Goal: Task Accomplishment & Management: Manage account settings

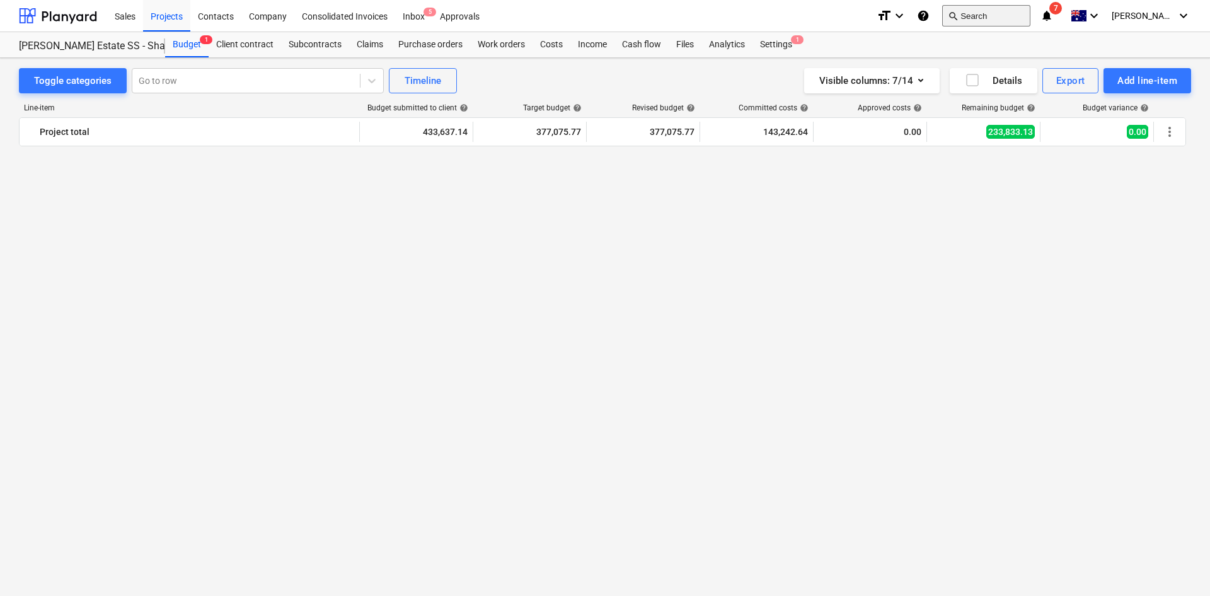
scroll to position [1406, 0]
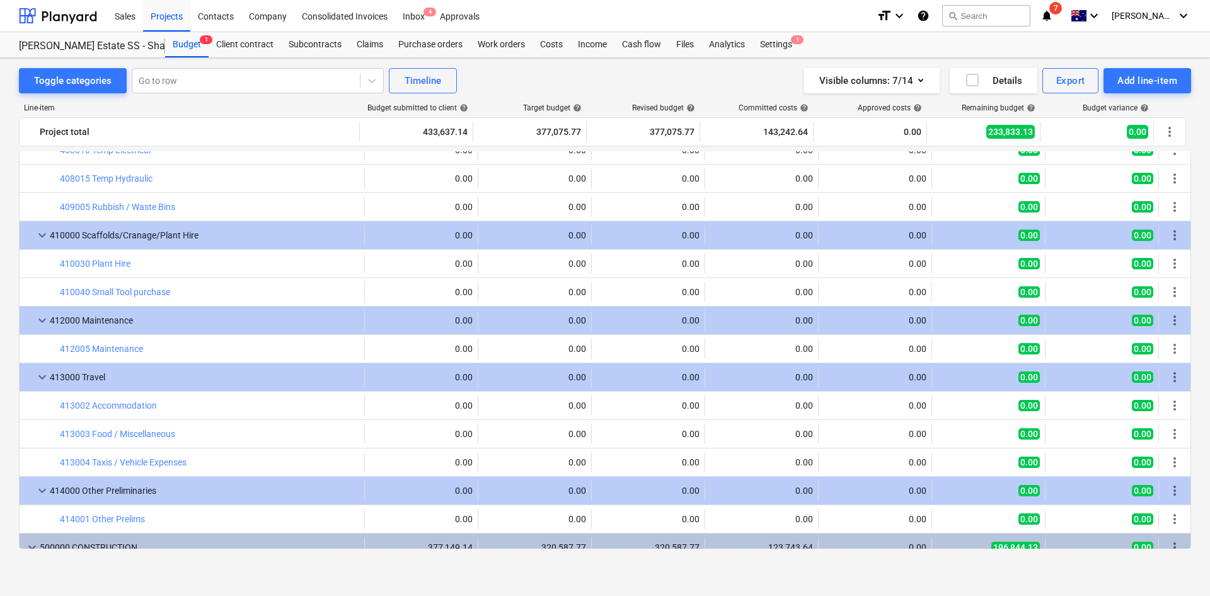
click at [1089, 14] on div "format_size keyboard_arrow_down help search Search notifications 7 keyboard_arr…" at bounding box center [1034, 16] width 315 height 32
click at [1053, 16] on icon "notifications" at bounding box center [1047, 15] width 13 height 15
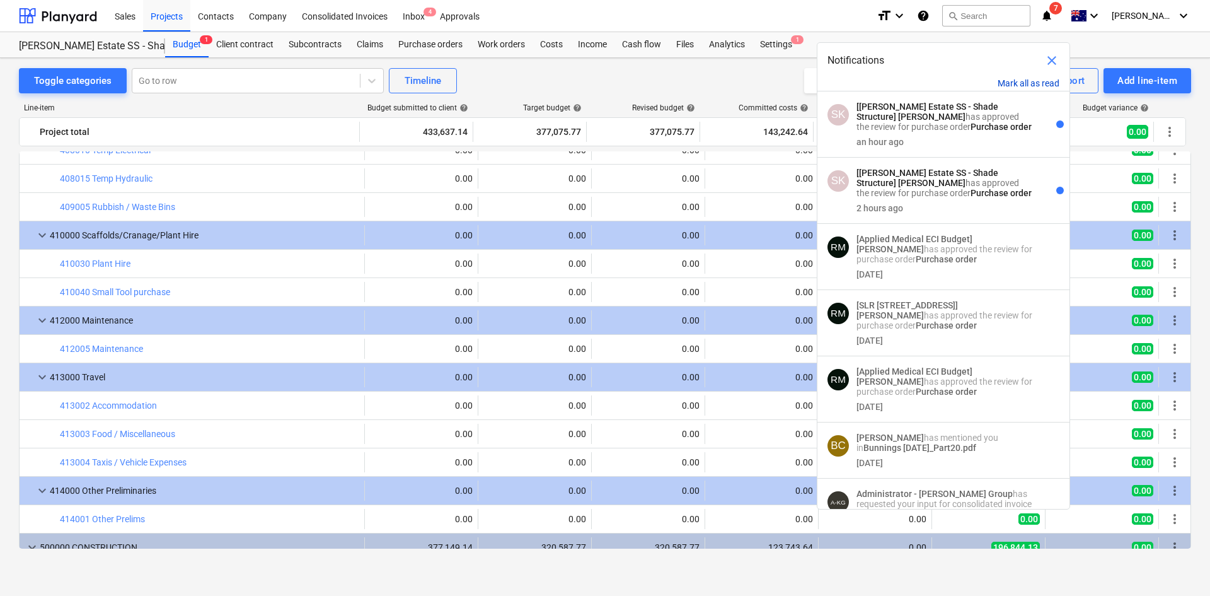
click at [1033, 80] on button "Mark all as read" at bounding box center [1029, 83] width 62 height 10
click at [1048, 53] on span "close" at bounding box center [1052, 60] width 15 height 15
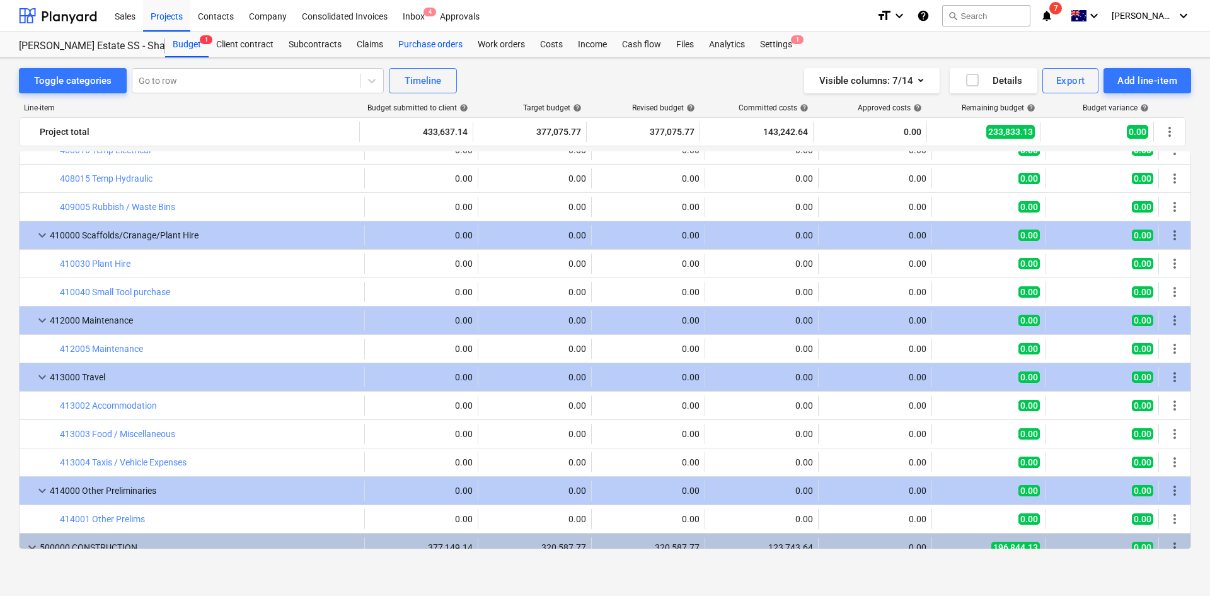
scroll to position [965, 0]
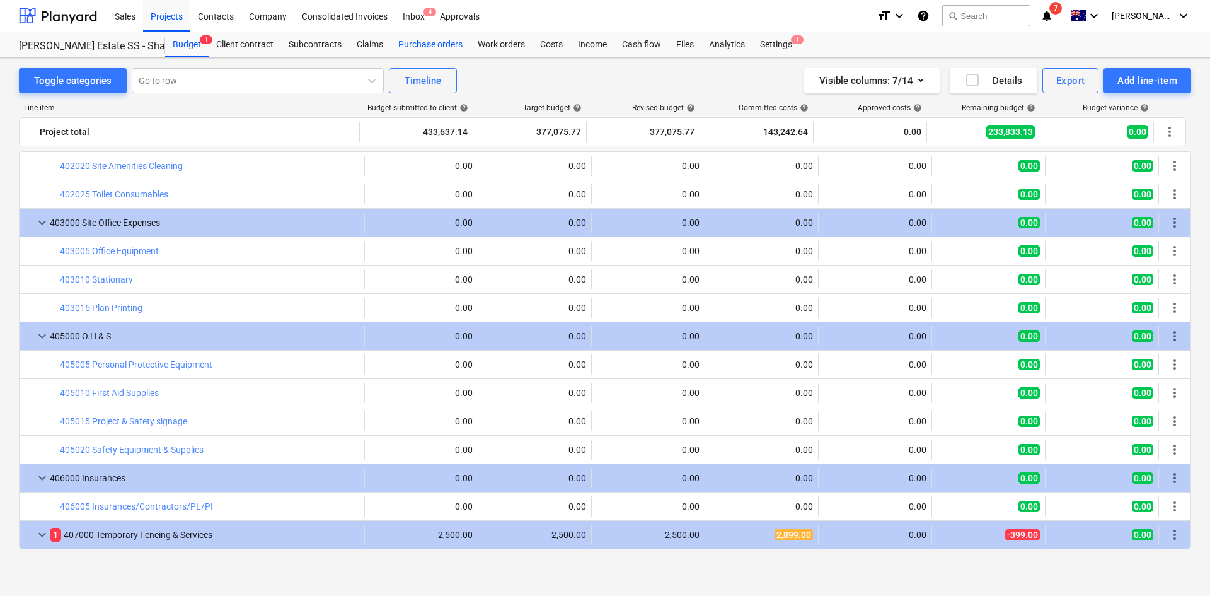
click at [407, 42] on div "Purchase orders" at bounding box center [430, 44] width 79 height 25
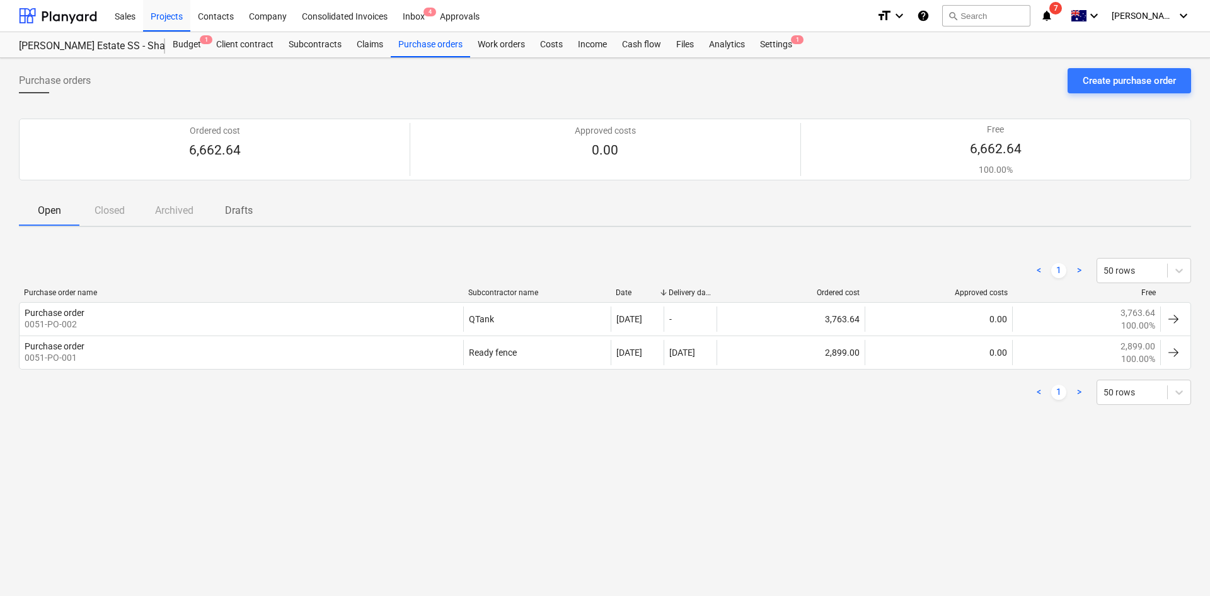
click at [369, 491] on div "Purchase orders Create purchase order Ordered cost 6,662.64 Approved costs 0.00…" at bounding box center [605, 327] width 1210 height 538
click at [367, 485] on div "Purchase orders Create purchase order Ordered cost 6,662.64 Approved costs 0.00…" at bounding box center [605, 327] width 1210 height 538
click at [369, 484] on div "Purchase orders Create purchase order Ordered cost 6,662.64 Approved costs 0.00…" at bounding box center [605, 327] width 1210 height 538
click at [308, 395] on div "< 1 > 50 rows" at bounding box center [605, 392] width 1173 height 25
click at [402, 443] on div "Purchase orders Create purchase order Ordered cost 6,662.64 Approved costs 0.00…" at bounding box center [605, 327] width 1210 height 538
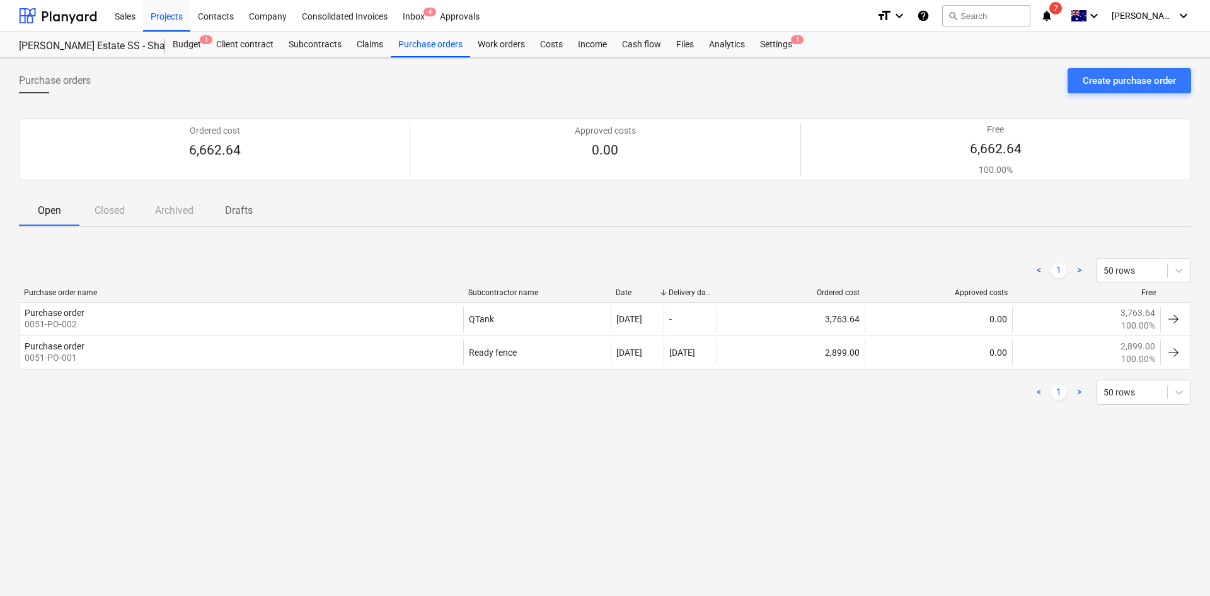
click at [492, 209] on div "Open Closed Archived Drafts" at bounding box center [605, 210] width 1173 height 30
click at [729, 81] on div "Purchase orders Create purchase order" at bounding box center [605, 85] width 1173 height 35
click at [423, 39] on div "Purchase orders" at bounding box center [430, 44] width 79 height 25
click at [1137, 84] on div "Create purchase order" at bounding box center [1129, 80] width 93 height 16
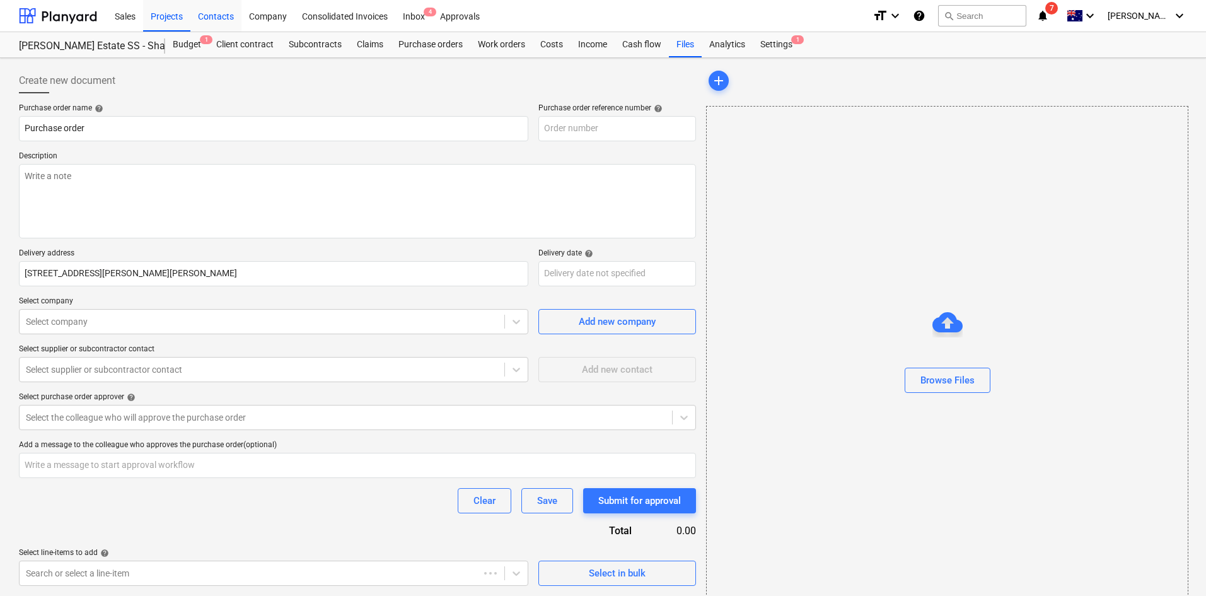
type textarea "x"
type input "0051-PO-003"
type textarea "x"
click at [188, 39] on div "Budget 1" at bounding box center [186, 44] width 43 height 25
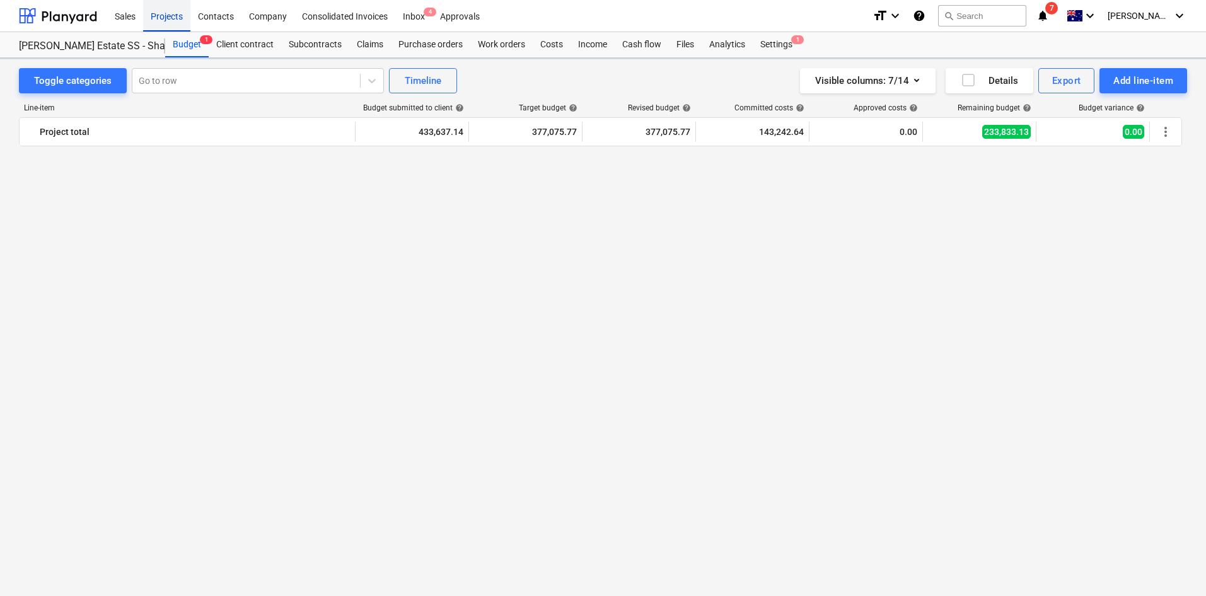
click at [171, 20] on div "Projects" at bounding box center [166, 15] width 47 height 32
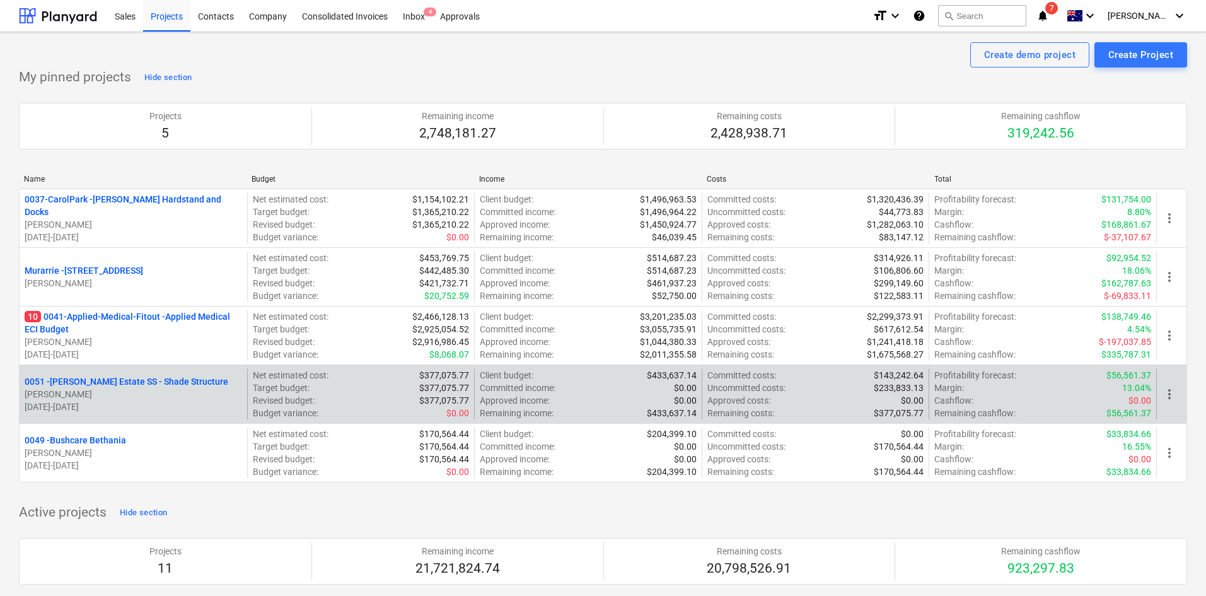
click at [121, 385] on p "0051 - [PERSON_NAME] Estate SS - Shade Structure" at bounding box center [127, 381] width 204 height 13
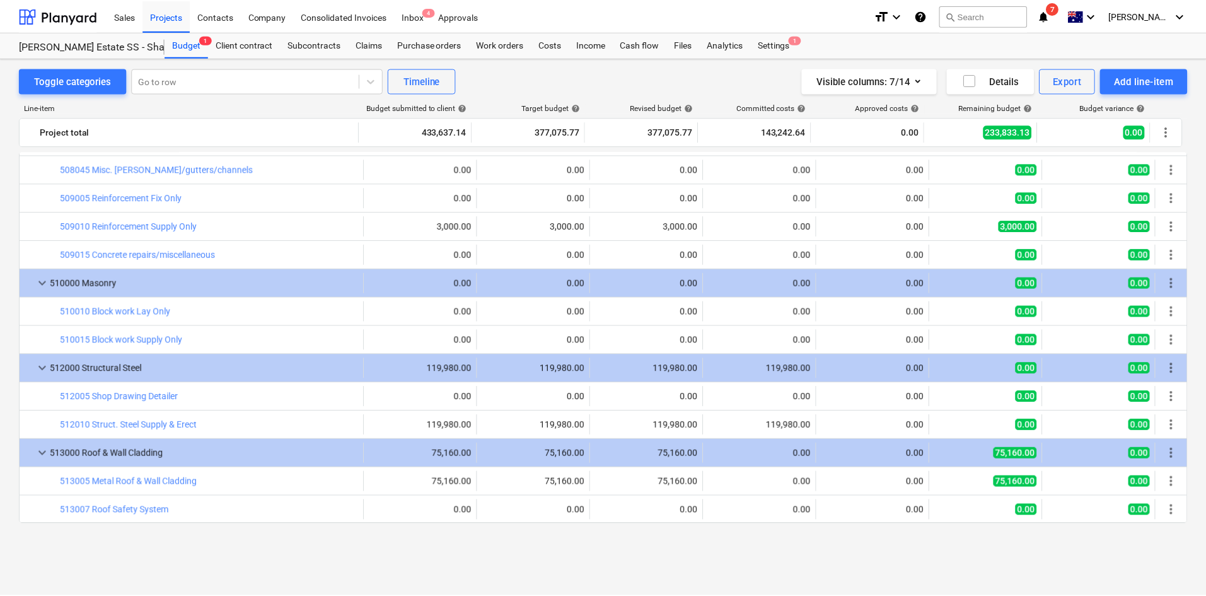
scroll to position [2288, 0]
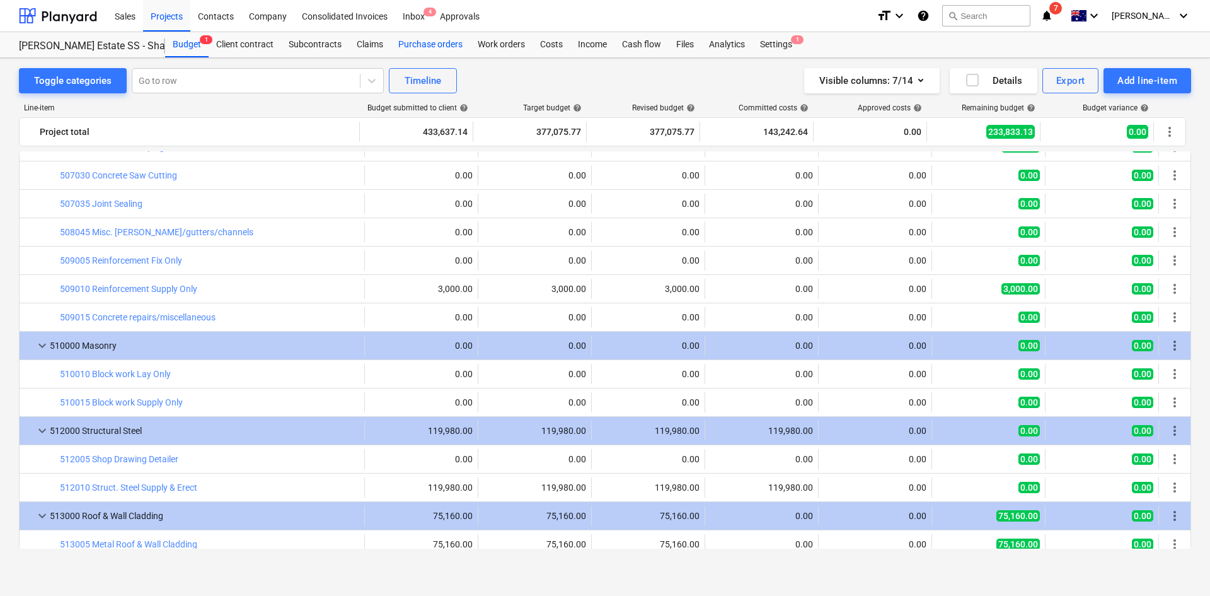
click at [427, 43] on div "Purchase orders" at bounding box center [430, 44] width 79 height 25
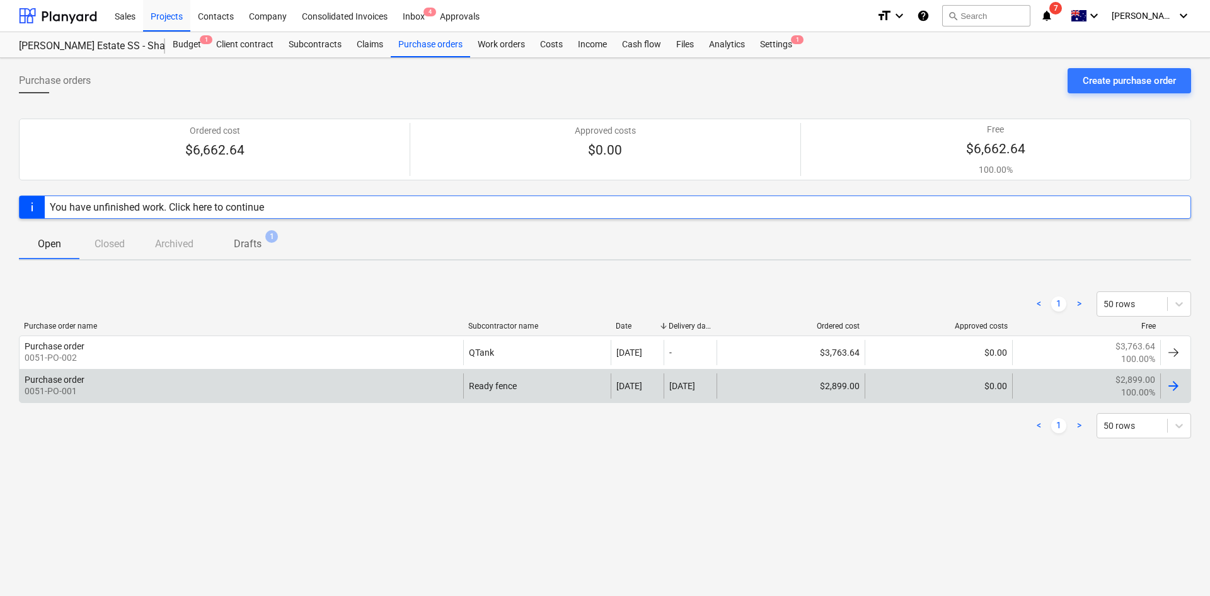
click at [315, 388] on div "Purchase order 0051-PO-001" at bounding box center [242, 385] width 444 height 25
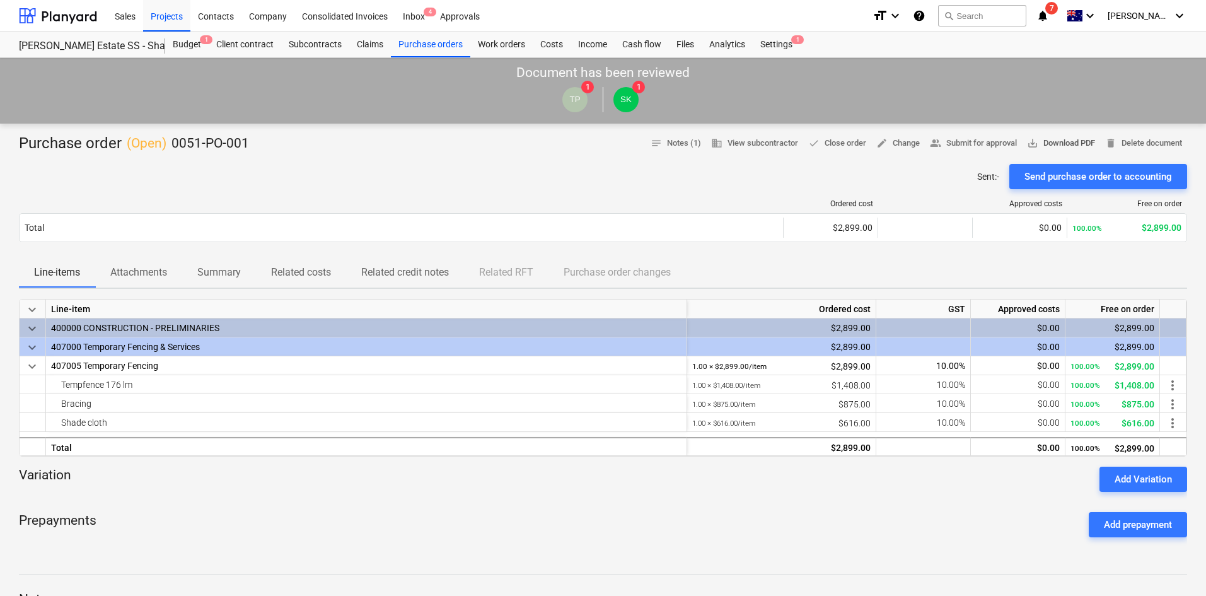
click at [1037, 145] on span "save_alt Download PDF" at bounding box center [1061, 143] width 68 height 14
click at [415, 42] on div "Purchase orders" at bounding box center [430, 44] width 79 height 25
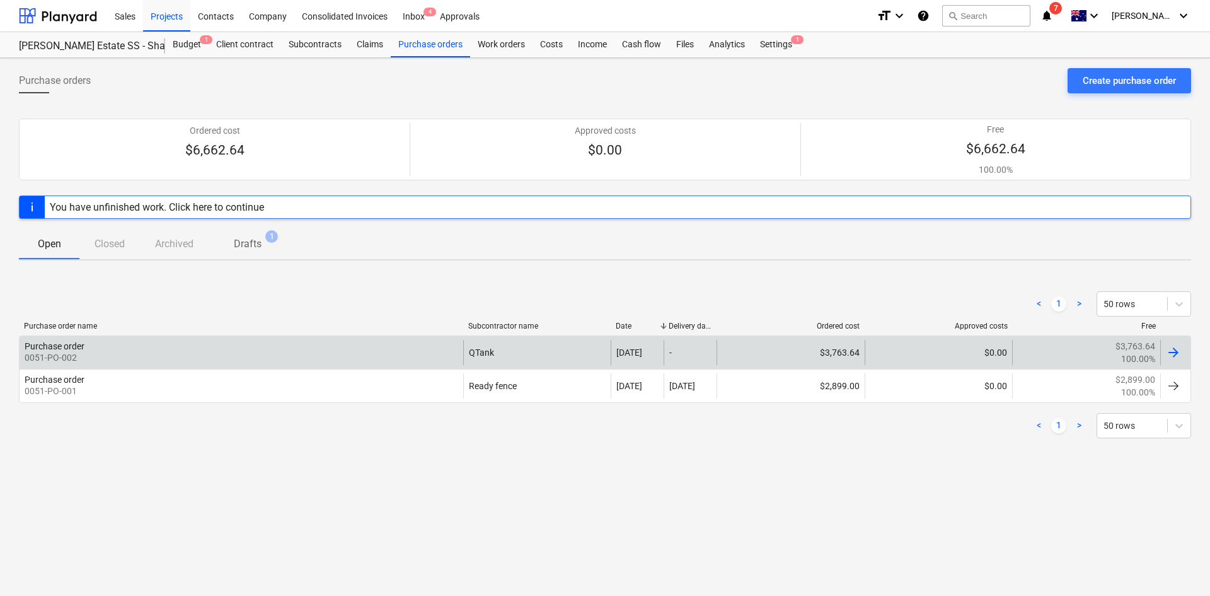
click at [246, 357] on div "Purchase order 0051-PO-002" at bounding box center [242, 352] width 444 height 25
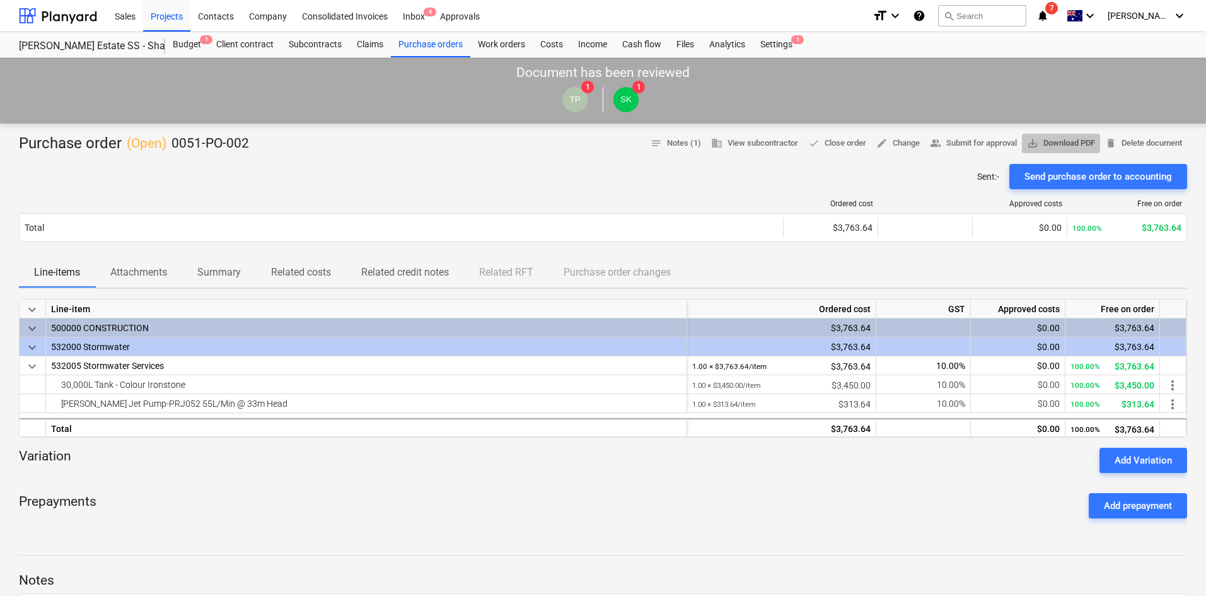
click at [1053, 144] on span "save_alt Download PDF" at bounding box center [1061, 143] width 68 height 14
drag, startPoint x: 921, startPoint y: 187, endPoint x: 901, endPoint y: 189, distance: 19.6
click at [921, 187] on div "Sent : - Send purchase order to accounting" at bounding box center [603, 176] width 1168 height 25
click at [146, 275] on p "Attachments" at bounding box center [138, 272] width 57 height 15
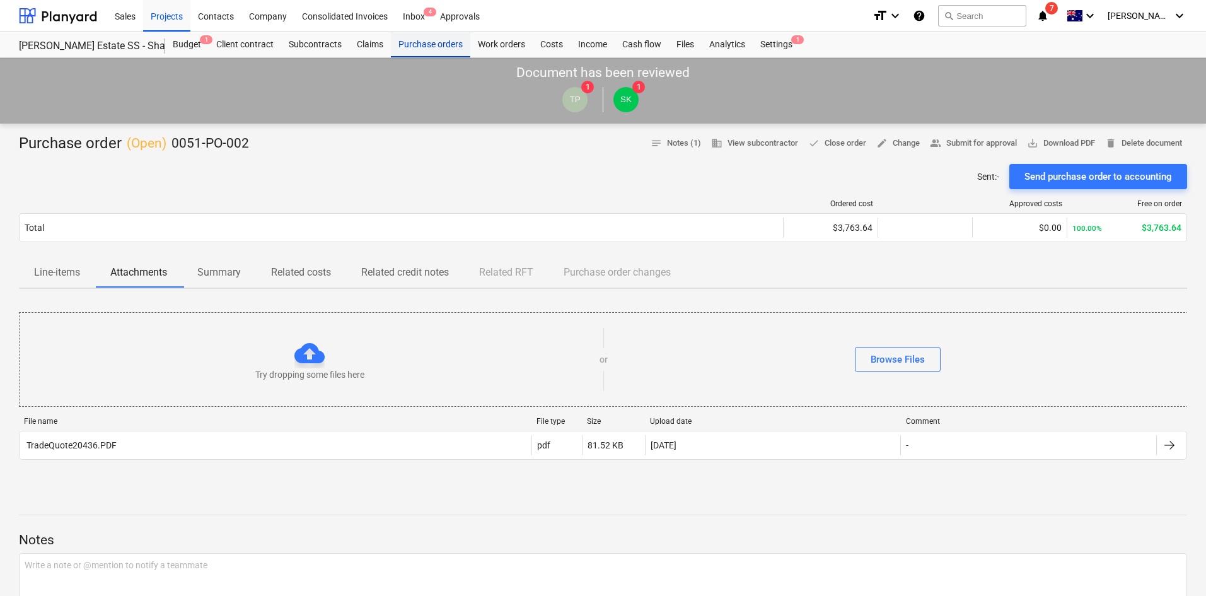
click at [424, 45] on div "Purchase orders" at bounding box center [430, 44] width 79 height 25
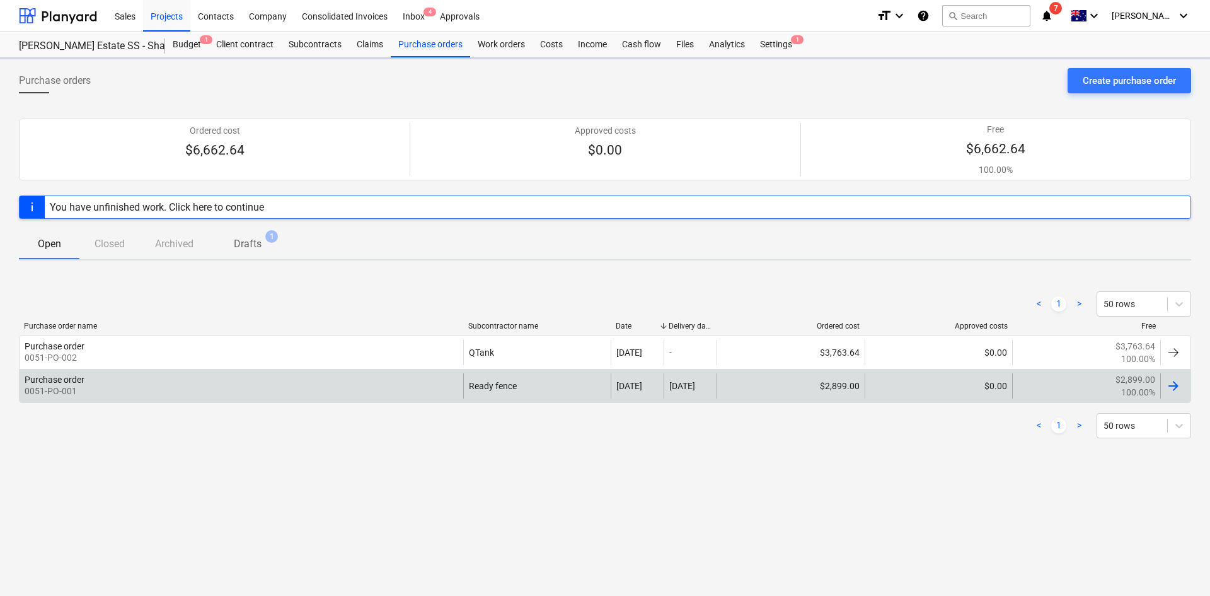
click at [103, 385] on div "Purchase order 0051-PO-001" at bounding box center [242, 385] width 444 height 25
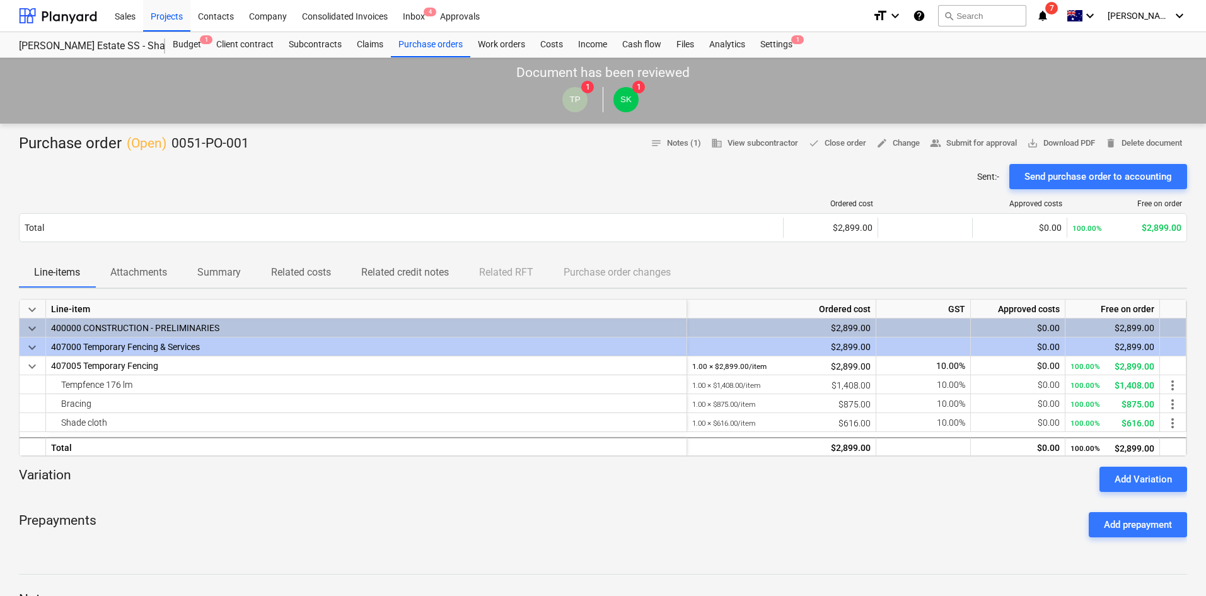
click at [148, 270] on p "Attachments" at bounding box center [138, 272] width 57 height 15
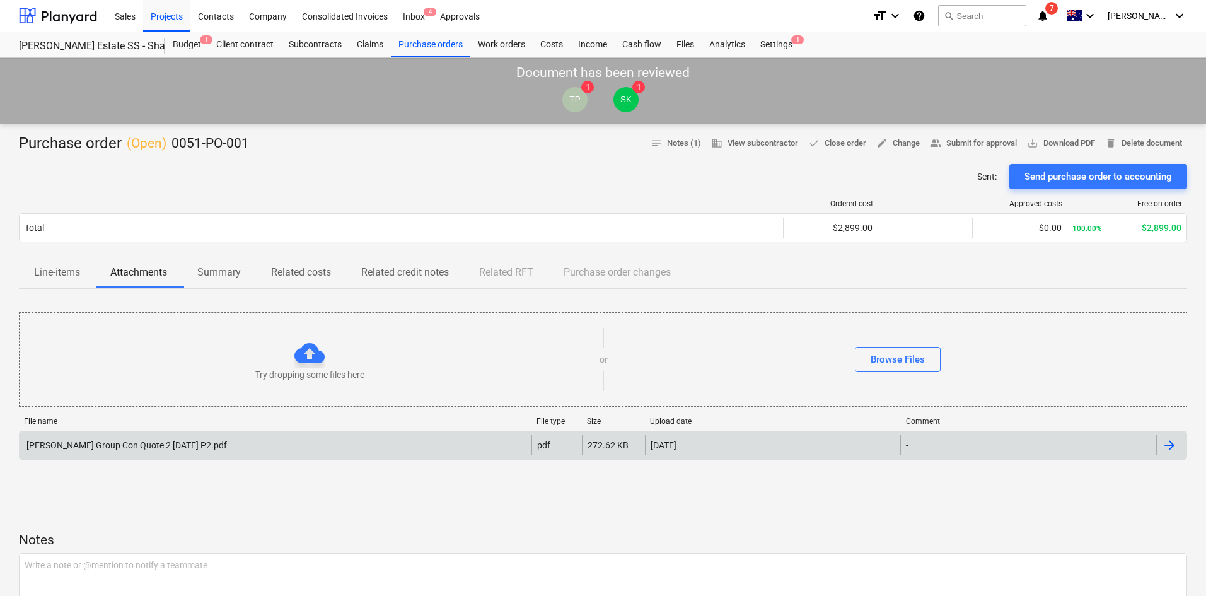
click at [101, 439] on div "[PERSON_NAME] Group Con Quote 2 [DATE] P2.pdf" at bounding box center [276, 445] width 512 height 20
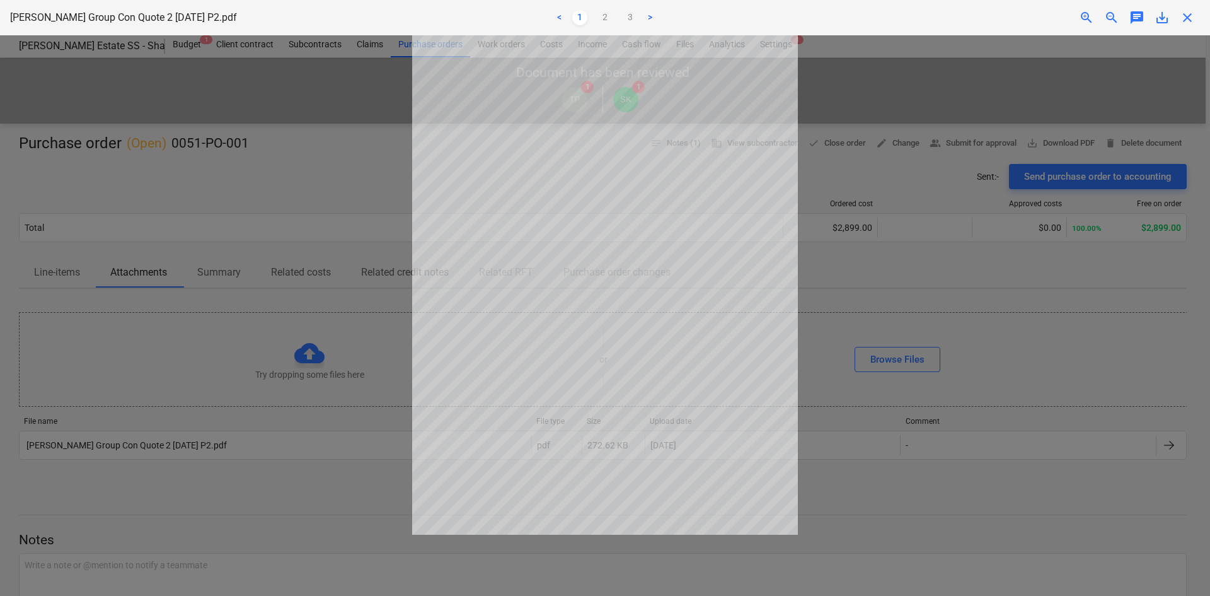
click at [615, 14] on ul "< 1 2 3 >" at bounding box center [605, 17] width 397 height 15
click at [606, 16] on link "2" at bounding box center [605, 17] width 15 height 15
click at [892, 145] on div at bounding box center [605, 315] width 1210 height 560
click at [1197, 21] on div "close" at bounding box center [1187, 17] width 25 height 15
click at [1188, 22] on span "close" at bounding box center [1187, 17] width 15 height 15
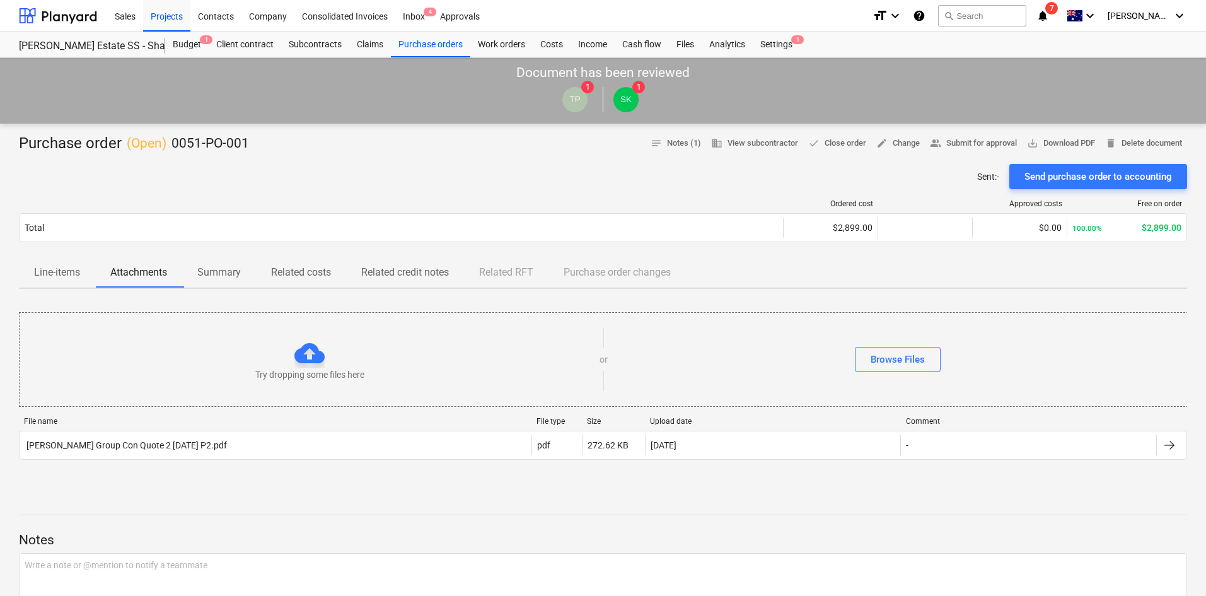
click at [324, 126] on div "Purchase order ( Open ) 0051-PO-001 notes Notes (1) business View subcontractor…" at bounding box center [603, 478] width 1206 height 709
click at [415, 42] on div "Purchase orders" at bounding box center [430, 44] width 79 height 25
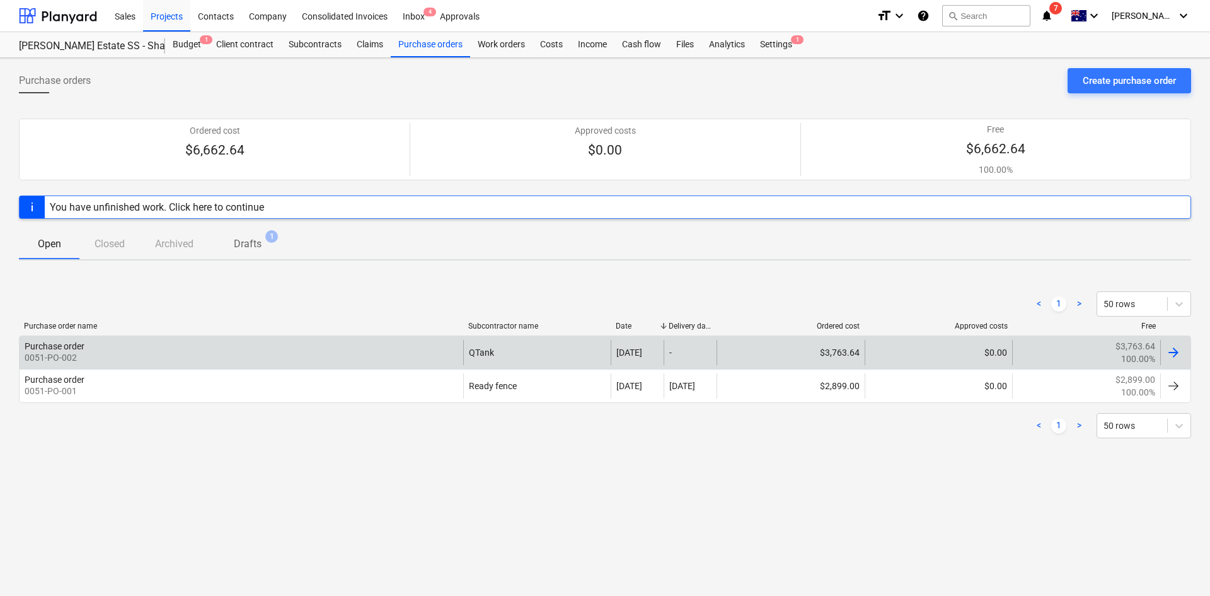
click at [130, 352] on div "Purchase order 0051-PO-002" at bounding box center [242, 352] width 444 height 25
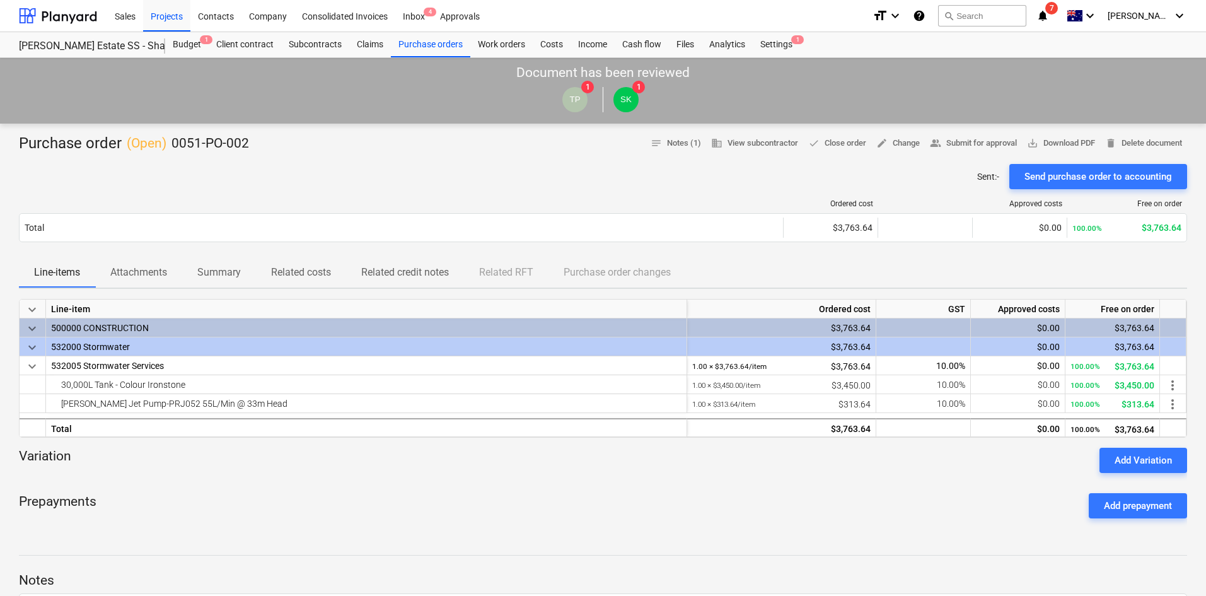
click at [402, 156] on div at bounding box center [603, 159] width 1168 height 10
drag, startPoint x: 558, startPoint y: 553, endPoint x: 568, endPoint y: 552, distance: 10.1
click at [947, 504] on div "Prepayments Add prepayment" at bounding box center [603, 505] width 1168 height 45
click at [845, 577] on p "Notes" at bounding box center [603, 581] width 1168 height 18
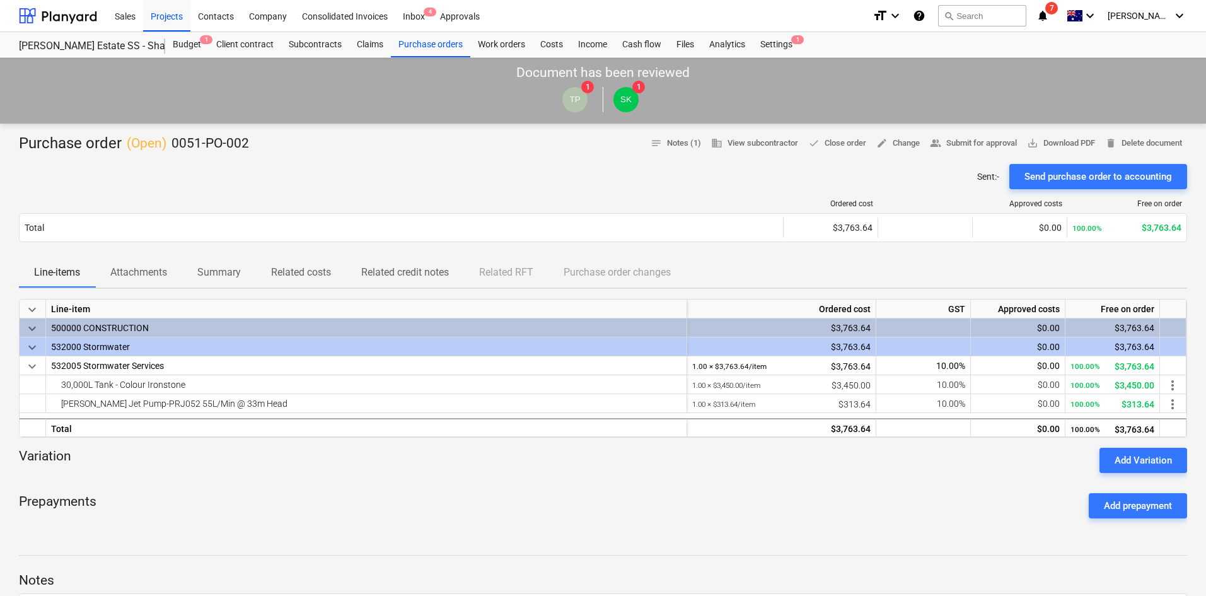
click at [398, 520] on div "Prepayments Add prepayment" at bounding box center [603, 505] width 1168 height 45
